Goal: Find specific page/section: Find specific page/section

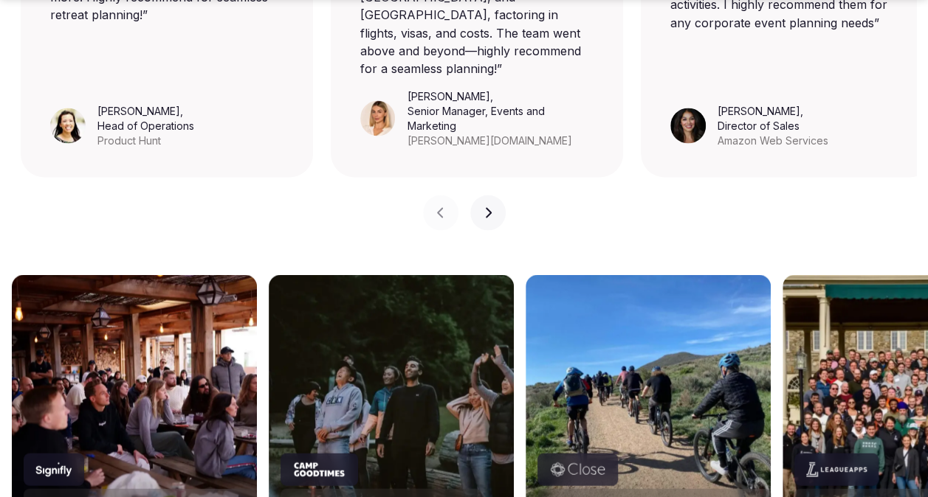
scroll to position [1254, 0]
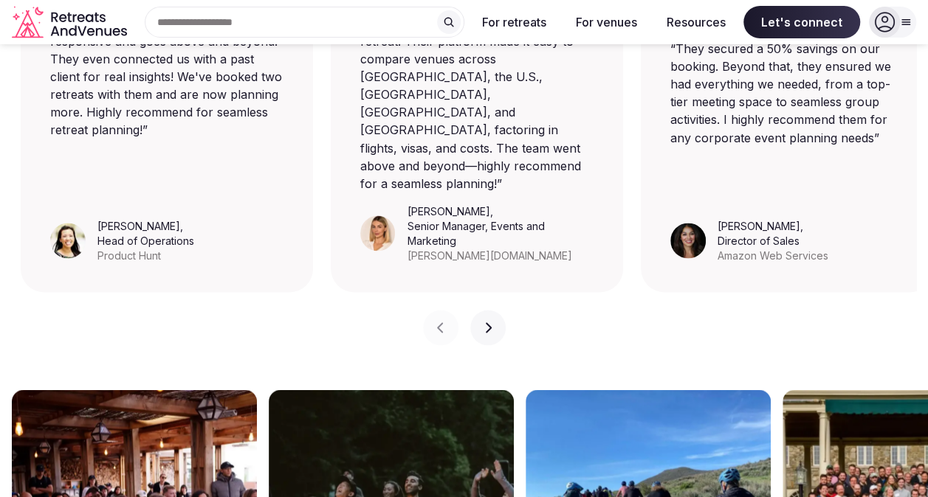
click at [493, 310] on button "Next slide" at bounding box center [487, 327] width 35 height 35
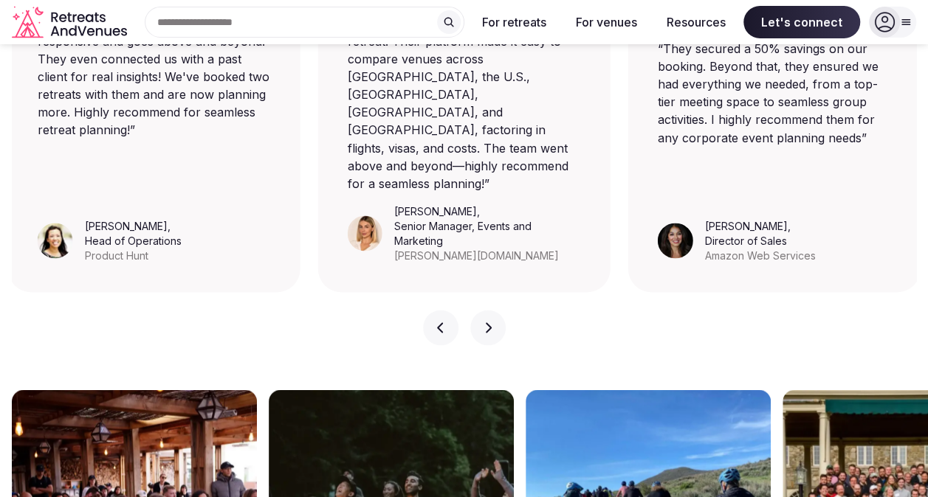
click at [493, 310] on button "Next slide" at bounding box center [487, 327] width 35 height 35
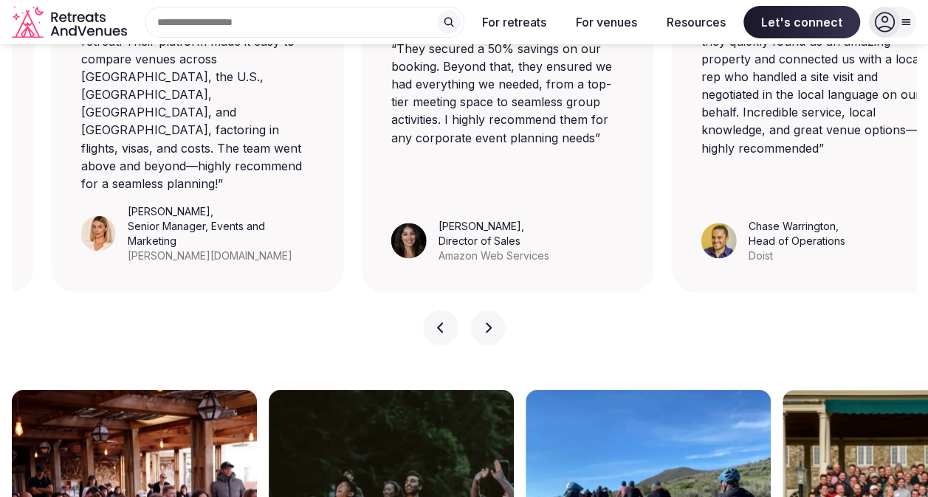
click at [493, 310] on button "Next slide" at bounding box center [487, 327] width 35 height 35
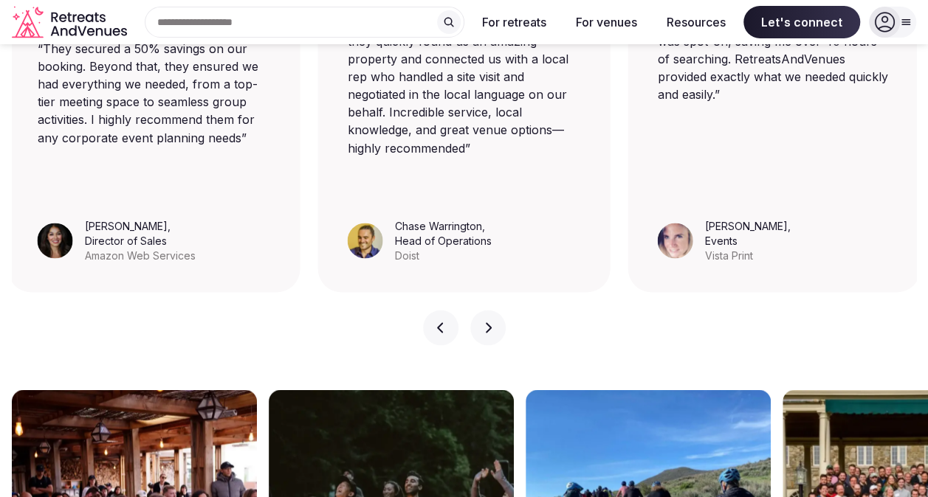
click at [496, 310] on button "Next slide" at bounding box center [487, 327] width 35 height 35
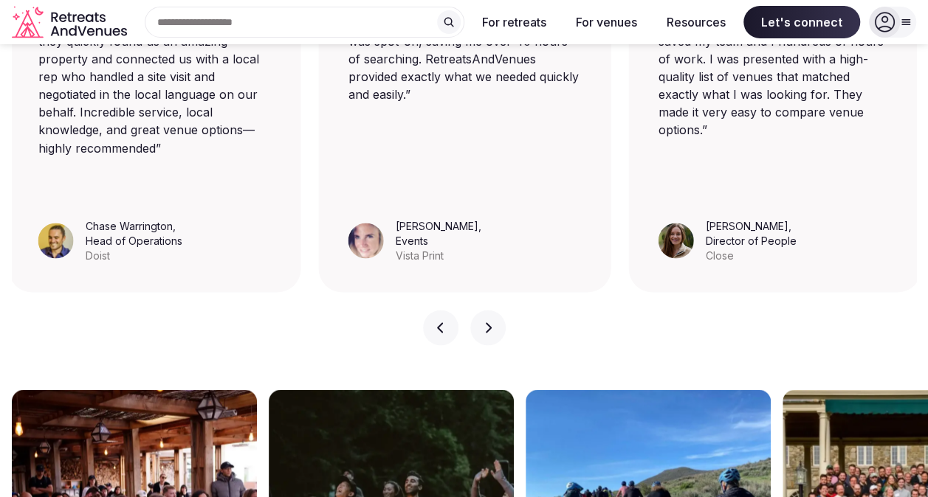
click at [496, 310] on button "Next slide" at bounding box center [487, 327] width 35 height 35
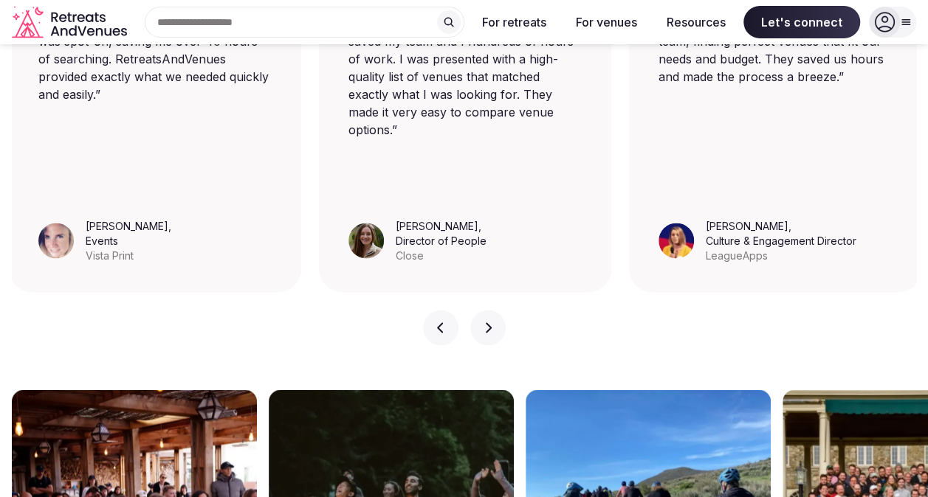
click at [496, 310] on button "Next slide" at bounding box center [487, 327] width 35 height 35
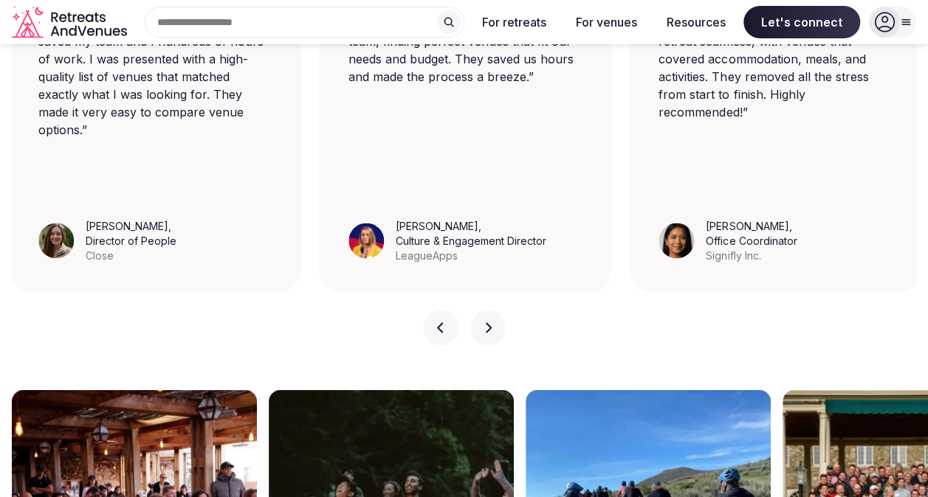
click at [496, 310] on button "Next slide" at bounding box center [487, 327] width 35 height 35
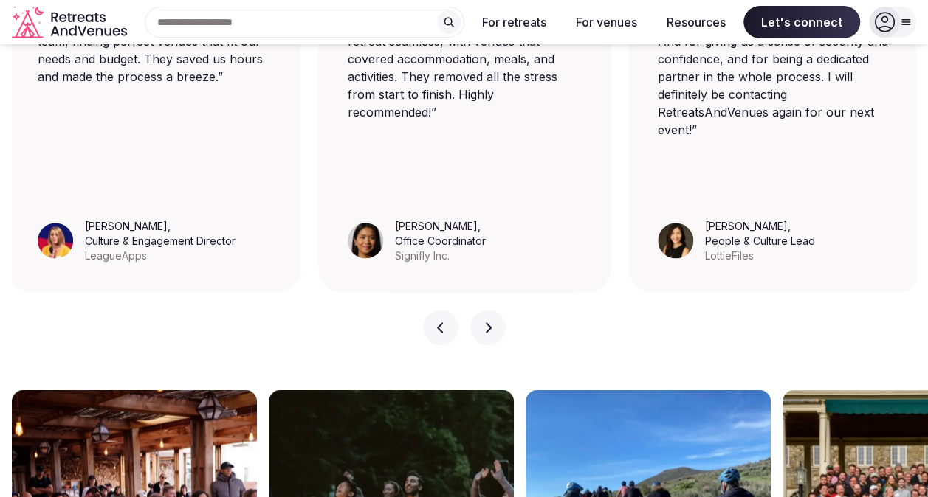
click at [496, 310] on button "Next slide" at bounding box center [487, 327] width 35 height 35
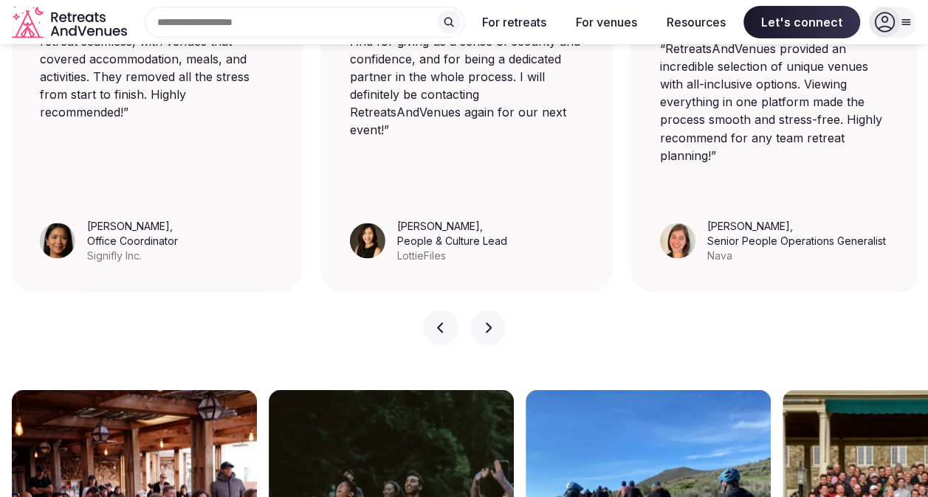
click at [496, 310] on button "Next slide" at bounding box center [487, 327] width 35 height 35
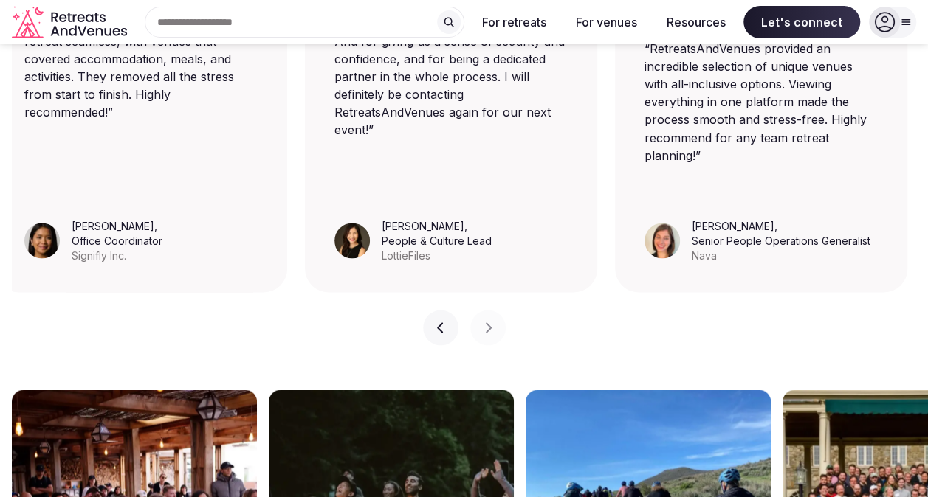
click at [443, 322] on icon "button" at bounding box center [441, 328] width 12 height 12
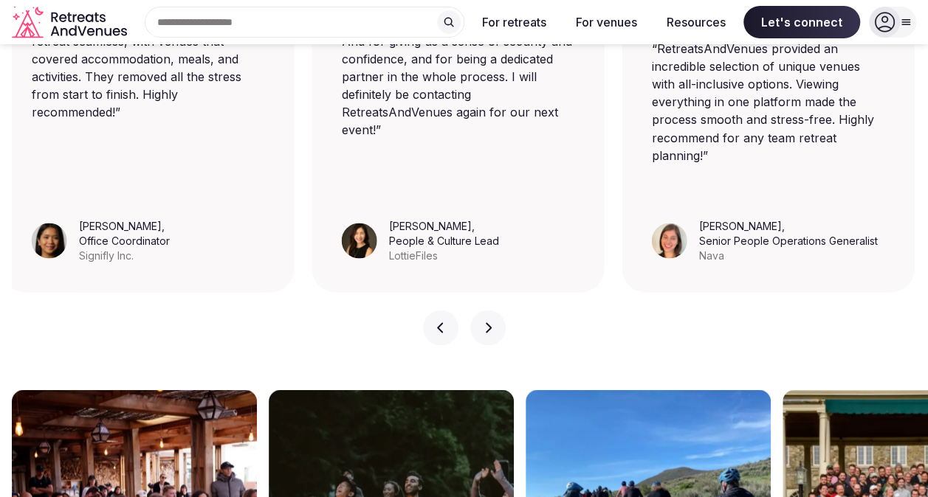
click at [443, 322] on icon "button" at bounding box center [441, 328] width 12 height 12
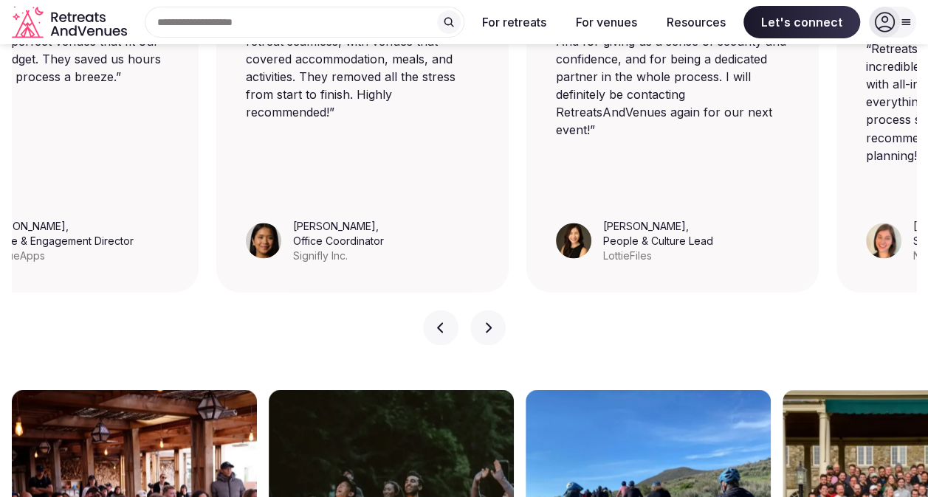
click at [443, 322] on icon "button" at bounding box center [441, 328] width 12 height 12
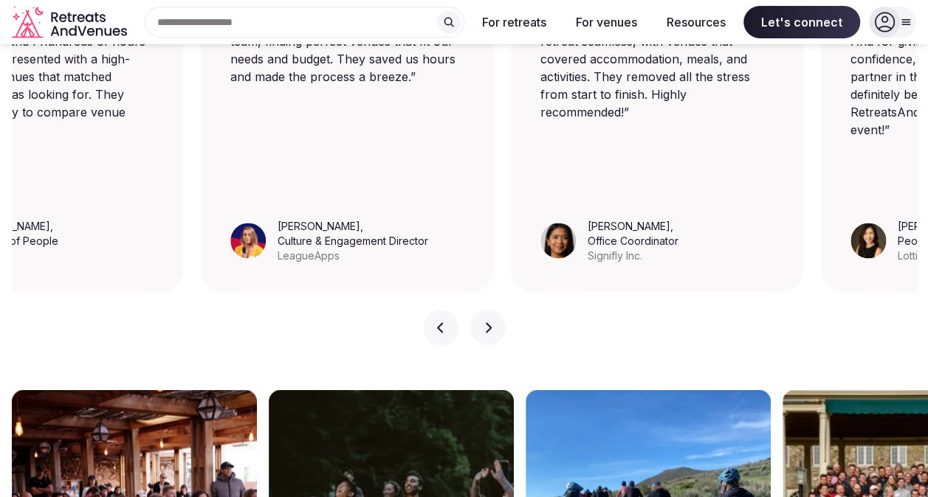
click at [443, 322] on icon "button" at bounding box center [441, 328] width 12 height 12
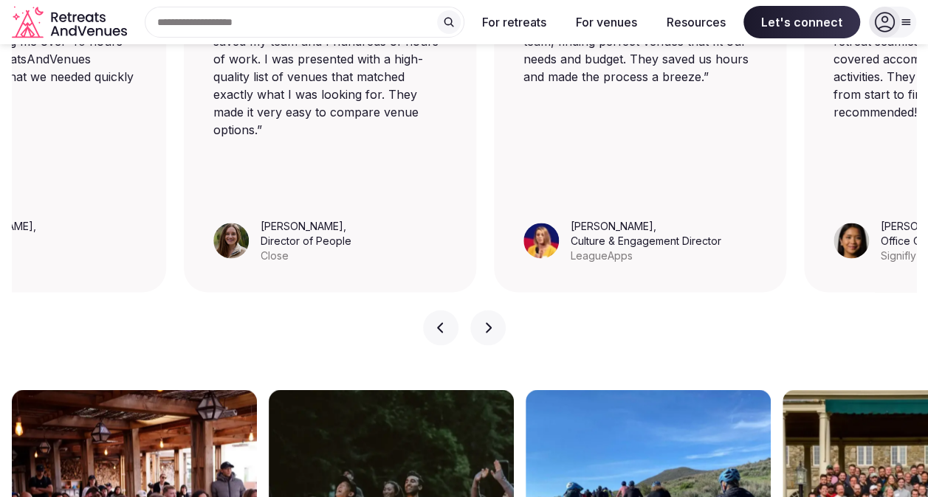
click at [443, 322] on icon "button" at bounding box center [441, 328] width 12 height 12
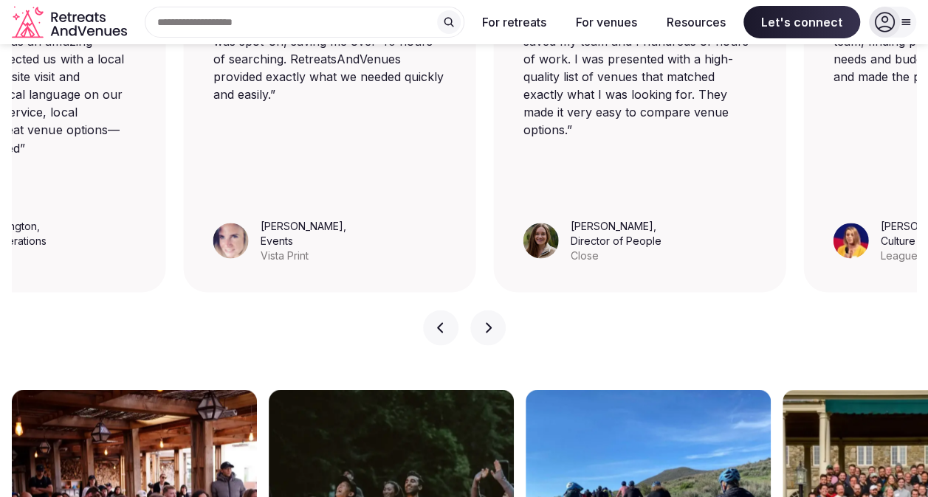
click at [443, 322] on icon "button" at bounding box center [441, 328] width 12 height 12
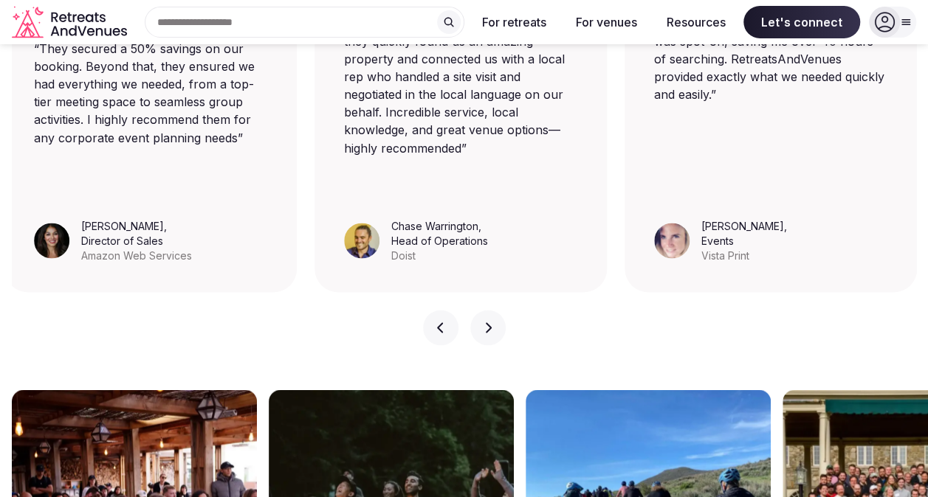
click at [443, 322] on icon "button" at bounding box center [441, 328] width 12 height 12
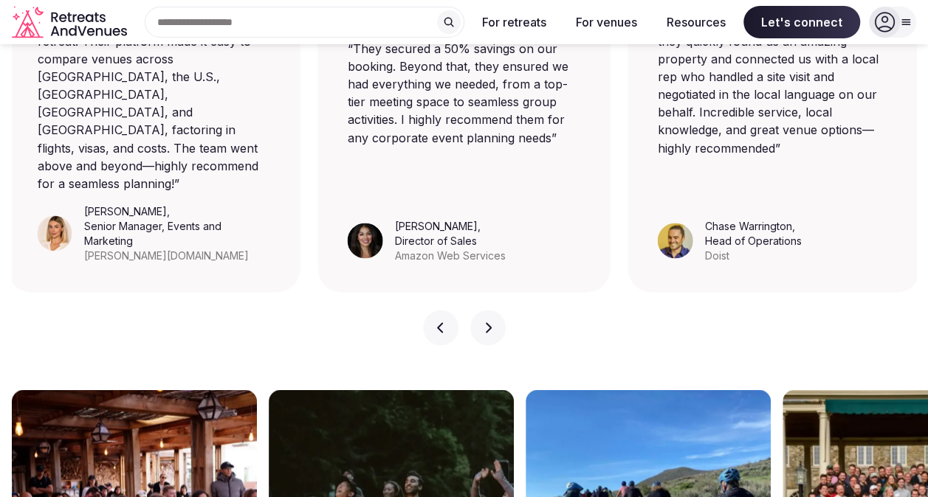
click at [443, 322] on icon "button" at bounding box center [441, 328] width 12 height 12
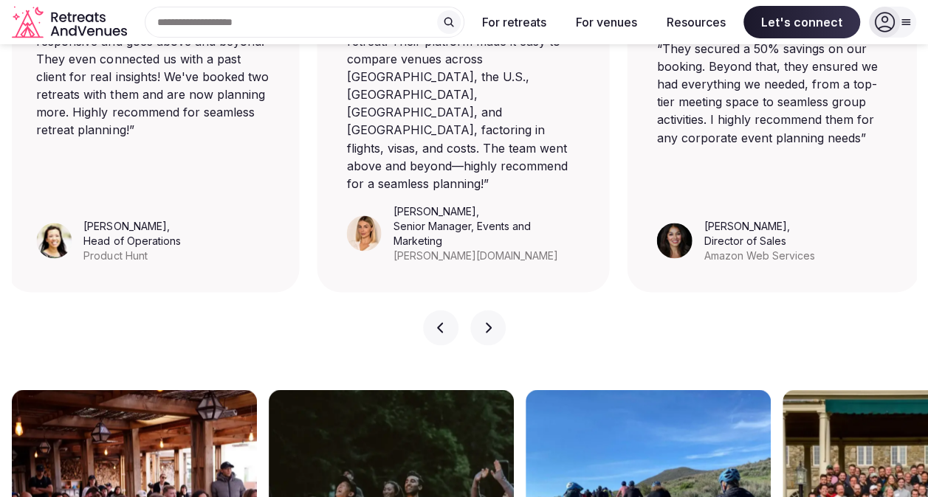
click at [443, 322] on icon "button" at bounding box center [441, 328] width 12 height 12
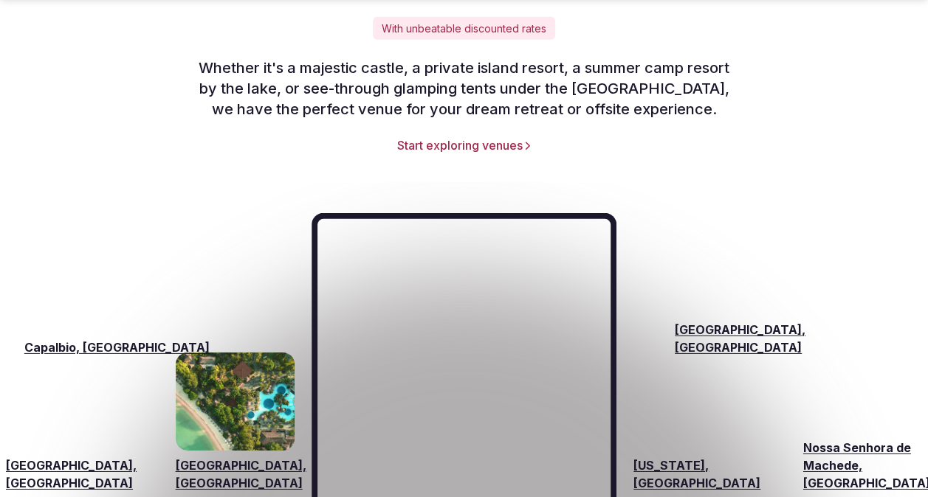
scroll to position [2214, 0]
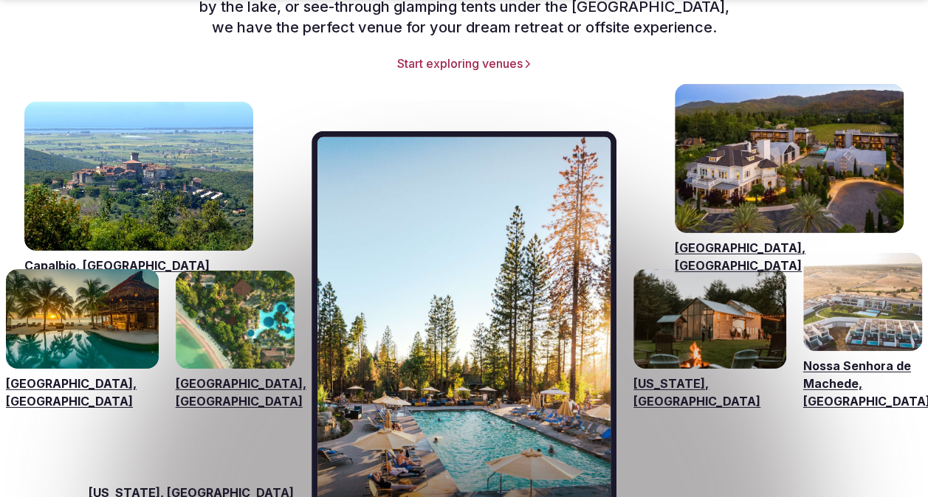
click at [232, 311] on link "Visit venues for Bali, Indonesia" at bounding box center [235, 320] width 119 height 98
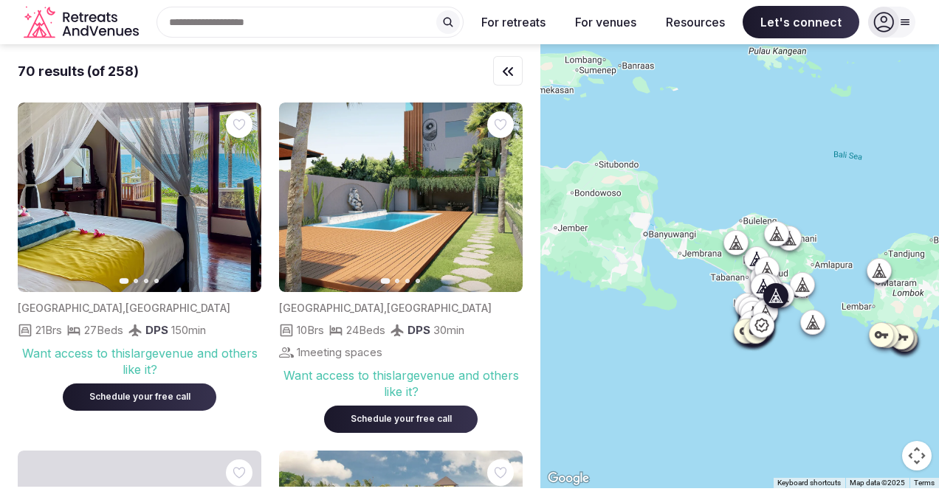
scroll to position [3394, 0]
